Goal: Task Accomplishment & Management: Use online tool/utility

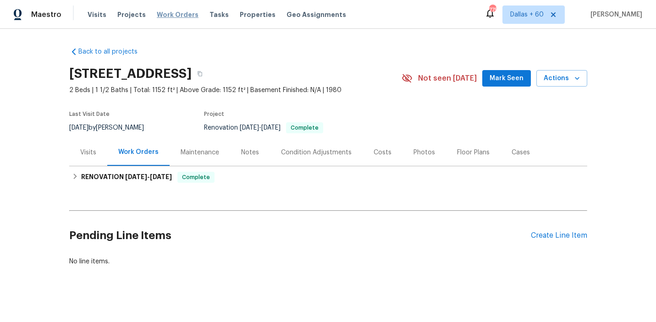
click at [172, 14] on span "Work Orders" at bounding box center [178, 14] width 42 height 9
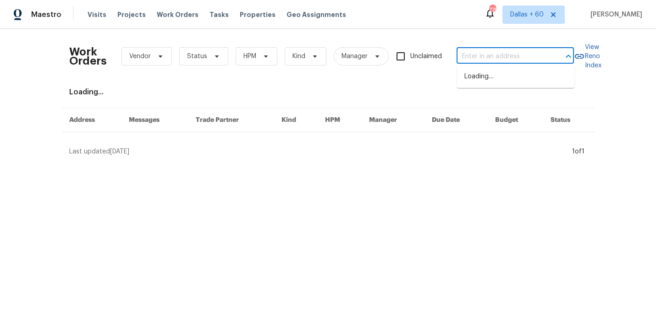
click at [484, 50] on input "text" at bounding box center [503, 57] width 92 height 14
paste input "19491 Paddock View Dr, Tampa, FL 33647"
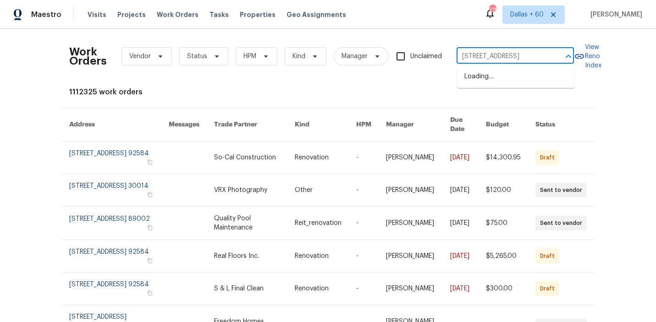
scroll to position [0, 37]
type input "19491 Paddock View Dr, Tampa, FL 33647"
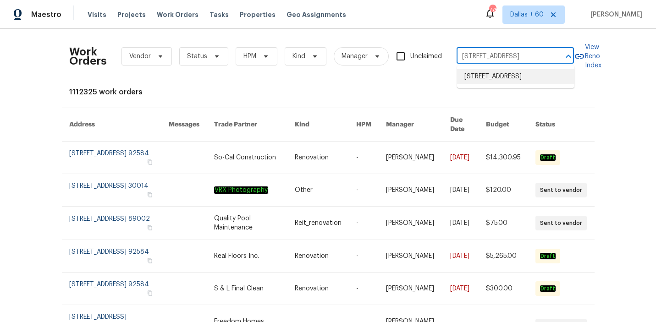
click at [489, 80] on li "19491 Paddock View Dr, Tampa, FL 33647" at bounding box center [515, 76] width 117 height 15
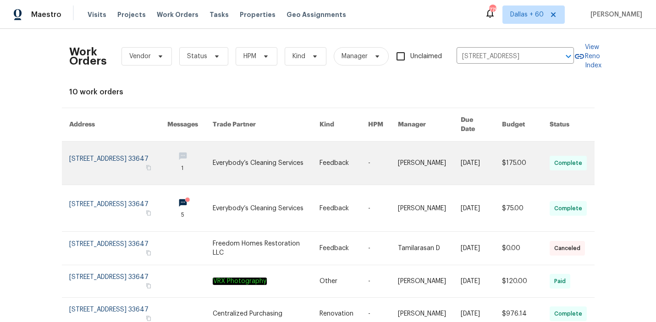
click at [261, 161] on link at bounding box center [266, 163] width 107 height 43
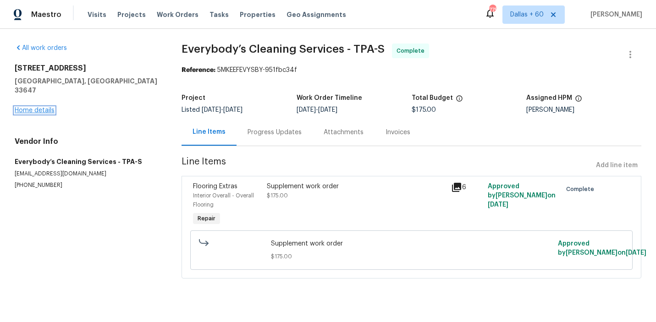
click at [24, 107] on link "Home details" at bounding box center [35, 110] width 40 height 6
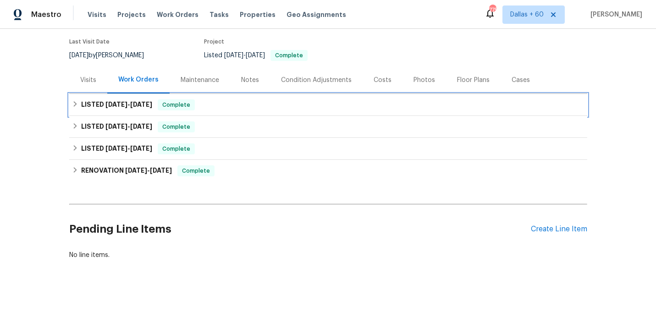
click at [246, 101] on div "LISTED 8/13/25 - 8/13/25 Complete" at bounding box center [328, 105] width 513 height 11
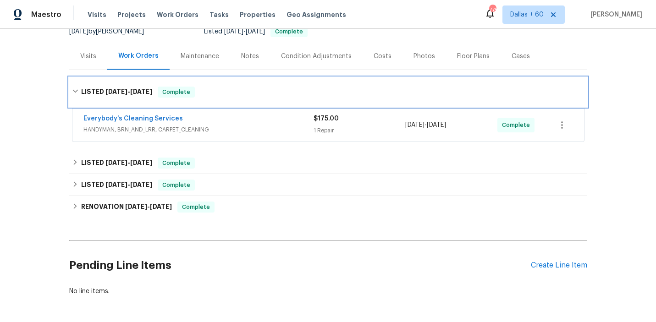
scroll to position [100, 0]
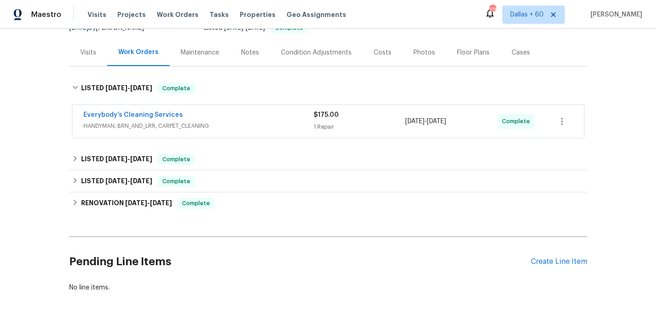
click at [248, 117] on div "Everybody’s Cleaning Services" at bounding box center [198, 116] width 230 height 11
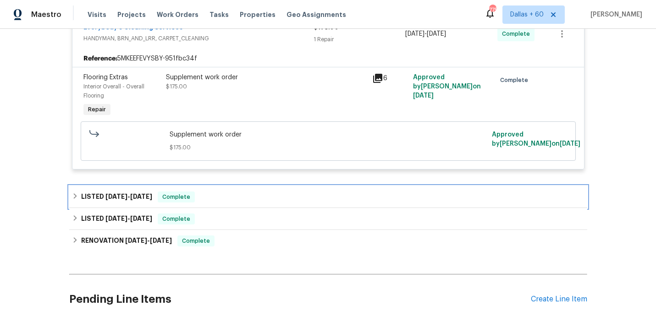
click at [241, 191] on div "LISTED 8/8/25 - 8/13/25 Complete" at bounding box center [328, 197] width 518 height 22
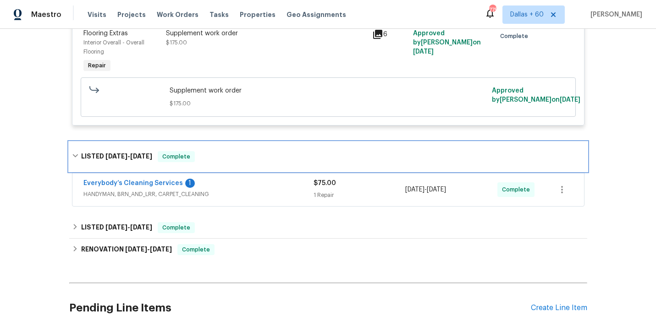
scroll to position [238, 0]
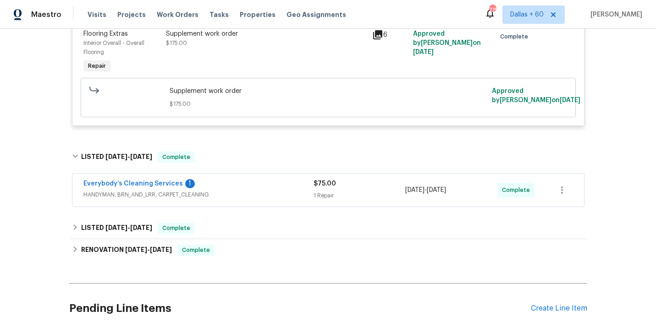
click at [258, 186] on div "Everybody’s Cleaning Services 1" at bounding box center [198, 184] width 230 height 11
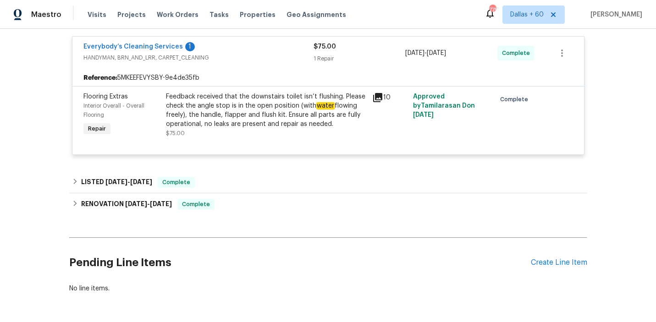
scroll to position [387, 0]
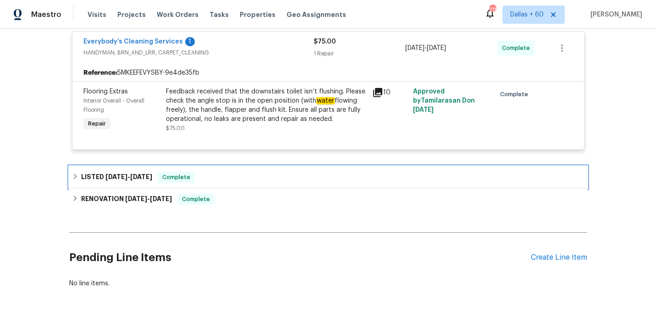
click at [241, 174] on div "LISTED 6/18/25 - 6/19/25 Complete" at bounding box center [328, 177] width 513 height 11
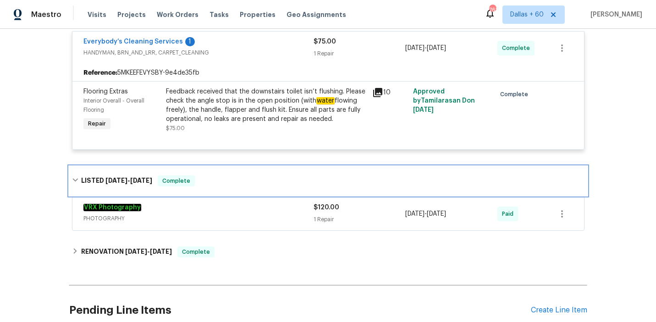
scroll to position [0, 0]
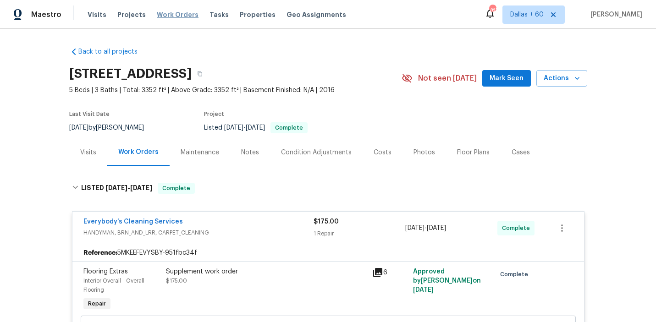
click at [179, 19] on span "Work Orders" at bounding box center [178, 14] width 42 height 9
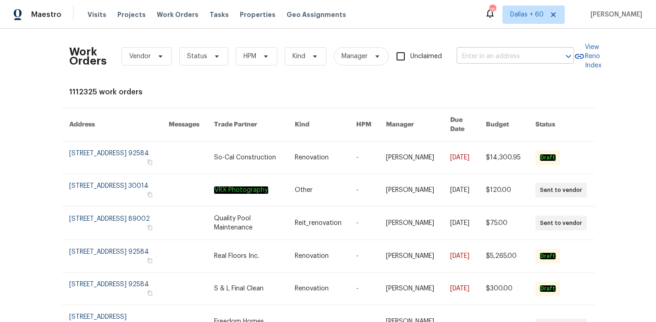
click at [507, 60] on input "text" at bounding box center [503, 57] width 92 height 14
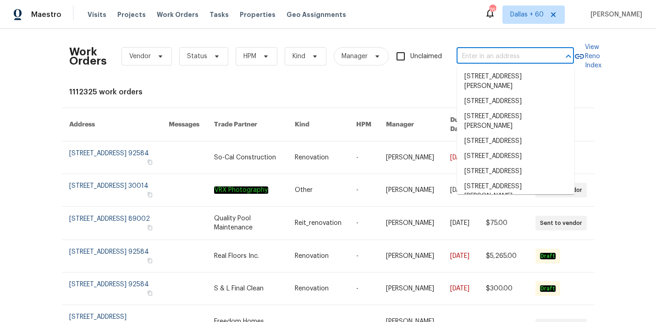
paste input "5201 72nd Way N, Saint Petersburg, FL 33709"
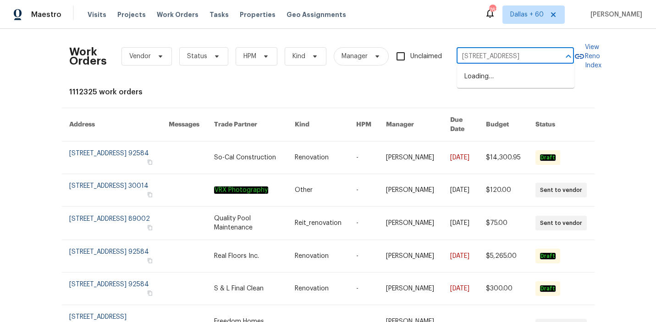
scroll to position [0, 50]
type input "5201 72nd Way N, Saint Petersburg, FL 33709"
click at [510, 82] on li "5201 72nd Way N, Saint Petersburg, FL 33709" at bounding box center [515, 76] width 117 height 15
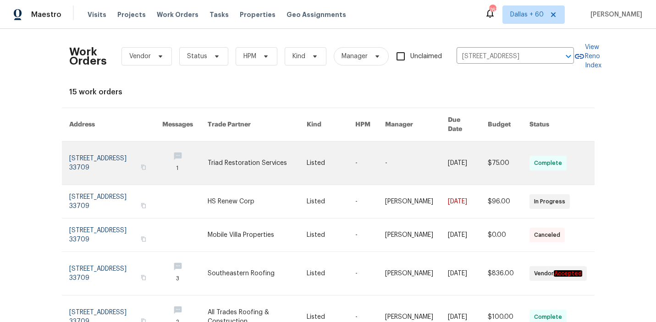
click at [224, 154] on link at bounding box center [258, 163] width 100 height 43
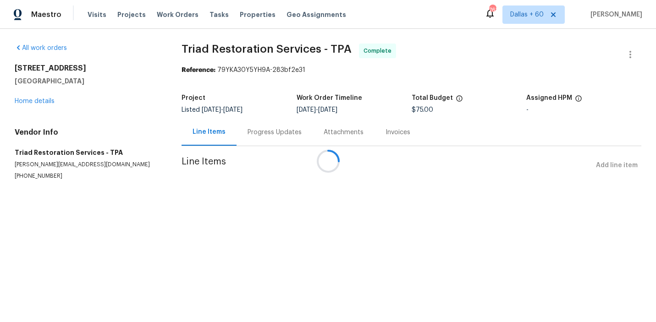
click at [32, 102] on div at bounding box center [328, 161] width 656 height 322
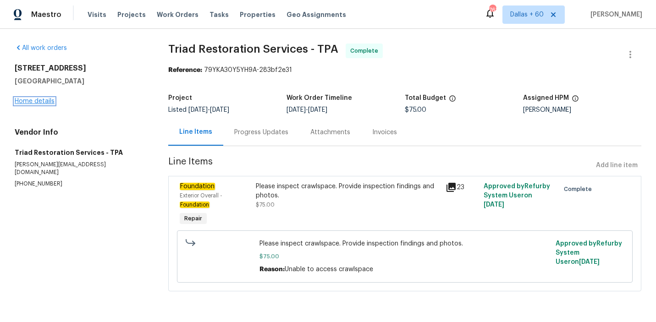
click at [32, 102] on link "Home details" at bounding box center [35, 101] width 40 height 6
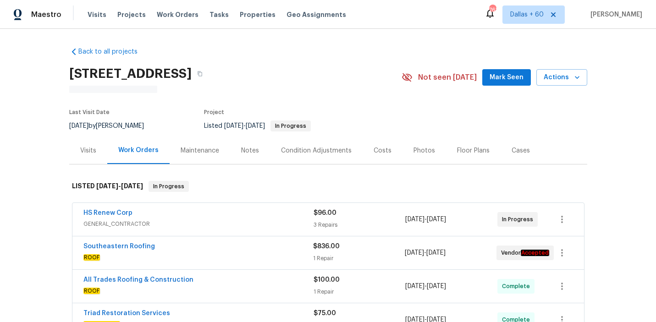
click at [230, 213] on div "HS Renew Corp" at bounding box center [198, 214] width 230 height 11
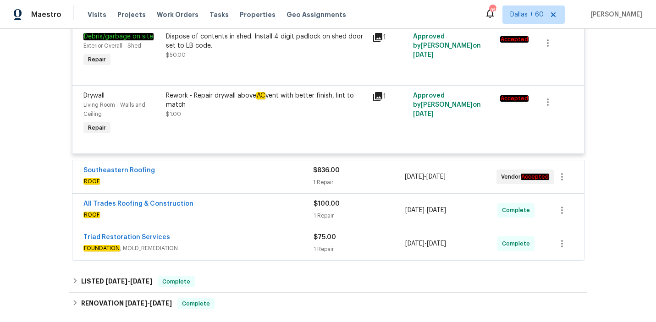
scroll to position [295, 0]
click at [226, 184] on span "ROOF" at bounding box center [198, 181] width 230 height 9
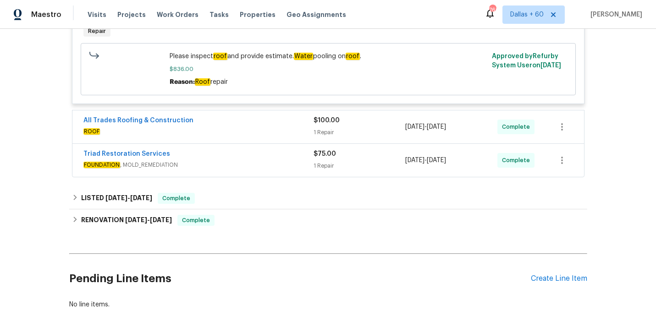
scroll to position [517, 0]
click at [236, 116] on div "All Trades Roofing & Construction" at bounding box center [198, 121] width 230 height 11
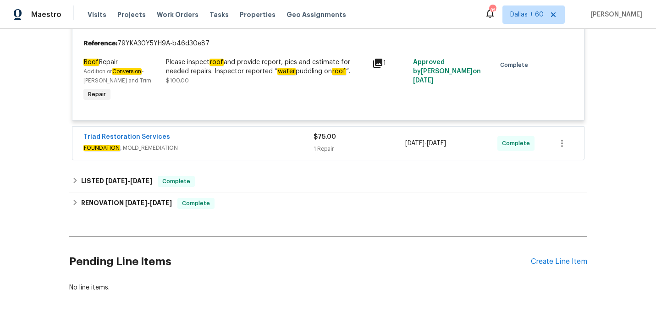
scroll to position [626, 0]
click at [237, 143] on span "FOUNDATION , MOLD_REMEDIATION" at bounding box center [198, 147] width 230 height 9
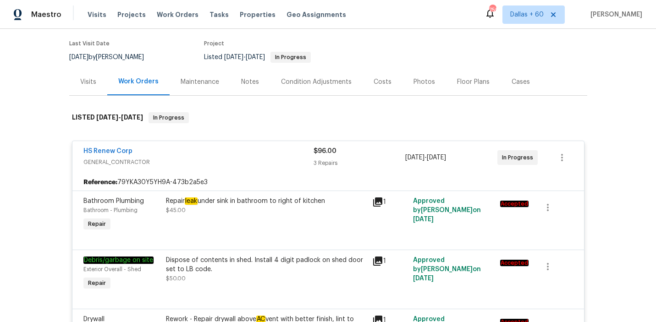
scroll to position [0, 0]
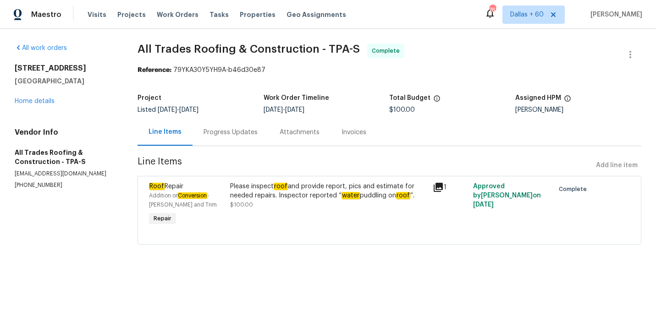
click at [229, 136] on div "Progress Updates" at bounding box center [231, 132] width 54 height 9
